Goal: Find specific page/section: Find specific page/section

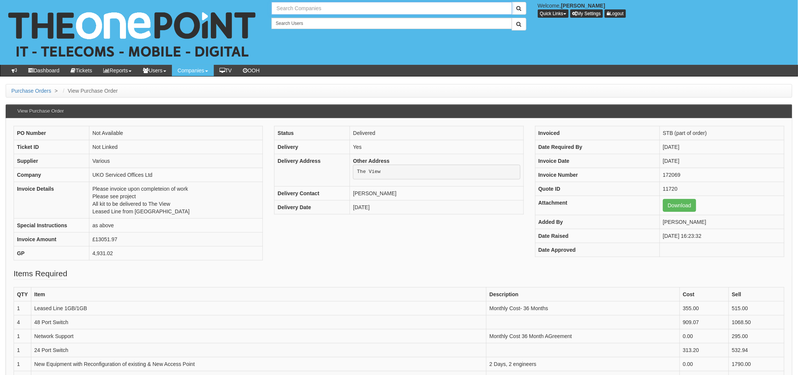
click at [313, 8] on input "text" at bounding box center [392, 8] width 240 height 13
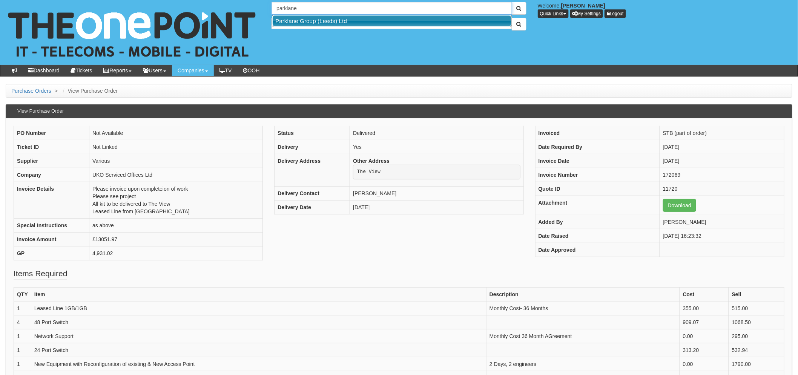
click at [312, 23] on link "Parklane Group (Leeds) Ltd" at bounding box center [392, 20] width 239 height 11
type input "Parklane Group (Leeds) Ltd"
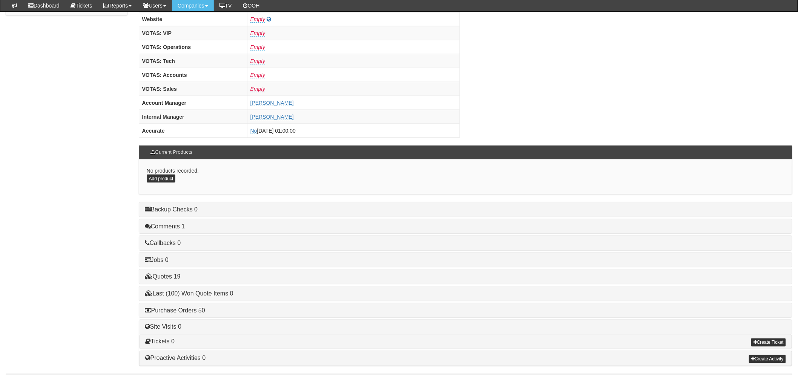
scroll to position [297, 0]
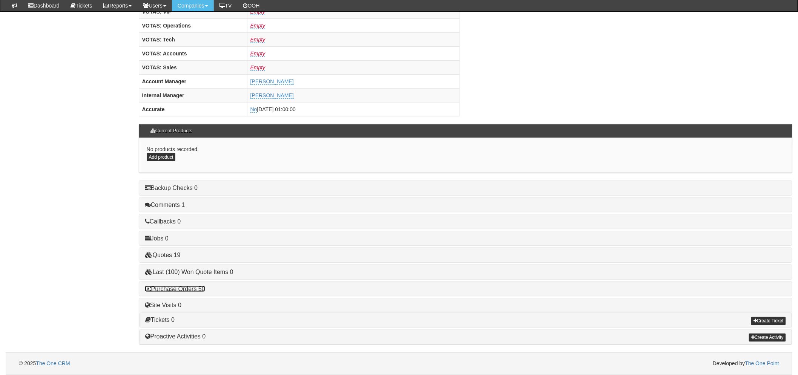
drag, startPoint x: 195, startPoint y: 291, endPoint x: 199, endPoint y: 288, distance: 4.8
click at [195, 291] on link "Purchase Orders 50" at bounding box center [175, 289] width 60 height 6
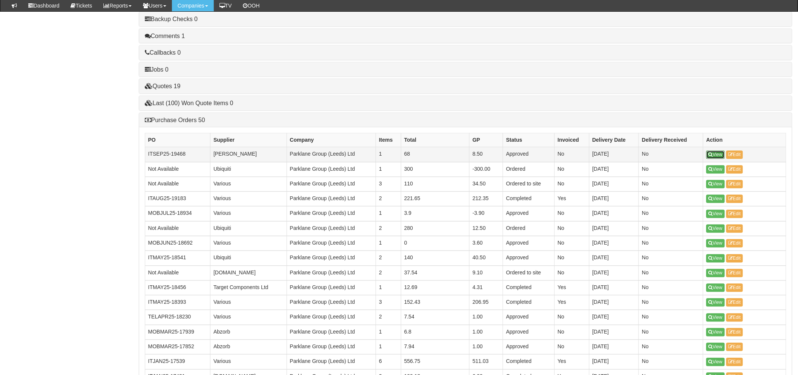
scroll to position [464, 0]
click at [710, 157] on icon at bounding box center [711, 155] width 4 height 5
